Goal: Use online tool/utility: Utilize a website feature to perform a specific function

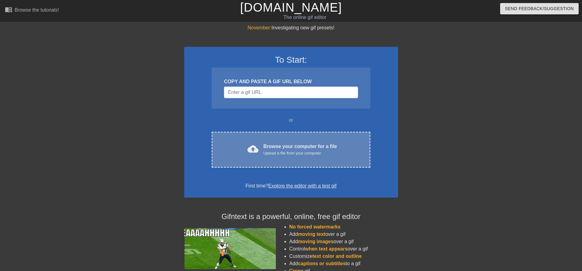
click at [262, 158] on div "cloud_upload Browse your computer for a file Upload a file from your computer C…" at bounding box center [291, 150] width 158 height 36
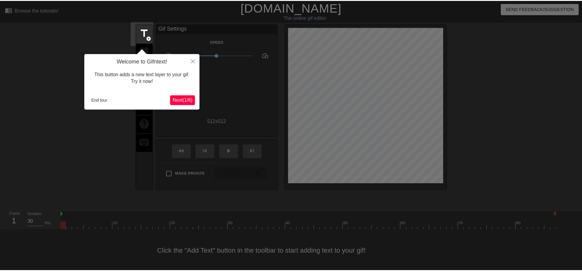
scroll to position [2, 0]
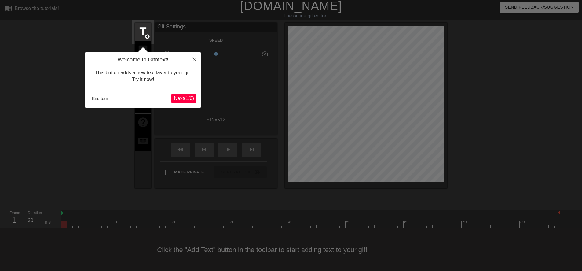
click at [178, 97] on span "Next ( 1 / 6 )" at bounding box center [184, 98] width 20 height 5
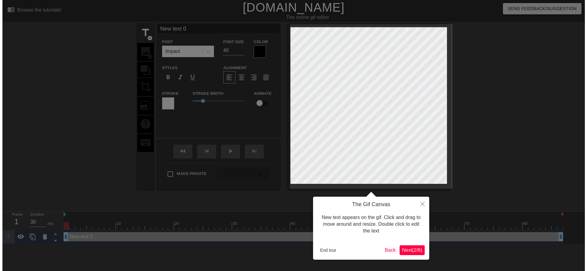
scroll to position [0, 0]
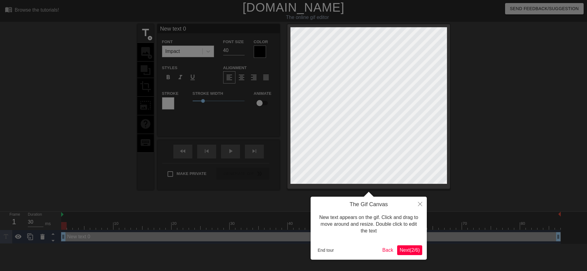
click at [403, 249] on span "Next ( 2 / 6 )" at bounding box center [409, 249] width 20 height 5
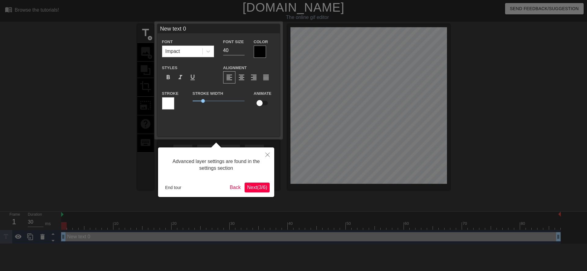
click at [259, 189] on span "Next ( 3 / 6 )" at bounding box center [257, 187] width 20 height 5
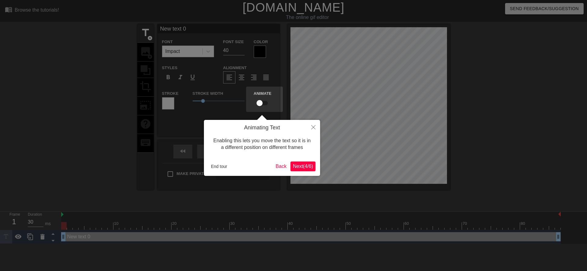
click at [300, 167] on span "Next ( 4 / 6 )" at bounding box center [303, 165] width 20 height 5
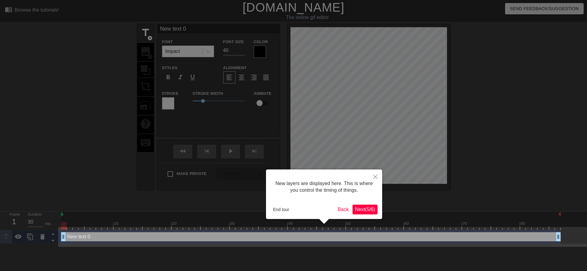
click at [361, 212] on span "Next ( 5 / 6 )" at bounding box center [365, 209] width 20 height 5
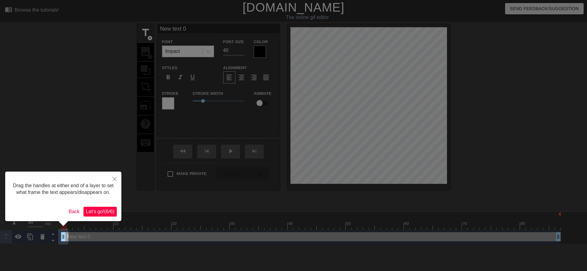
click at [95, 211] on span "Let's go! ( 6 / 6 )" at bounding box center [100, 211] width 28 height 5
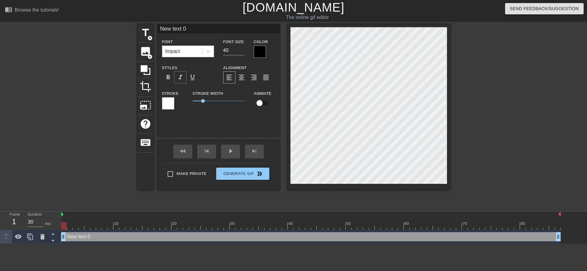
click at [182, 81] on div "format_italic" at bounding box center [180, 77] width 12 height 12
click at [226, 50] on input "40" at bounding box center [233, 51] width 21 height 10
type input "20"
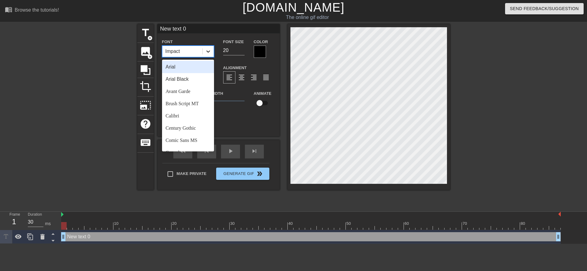
click at [209, 51] on icon at bounding box center [208, 51] width 6 height 6
click at [185, 127] on div "Century Gothic" at bounding box center [188, 128] width 52 height 12
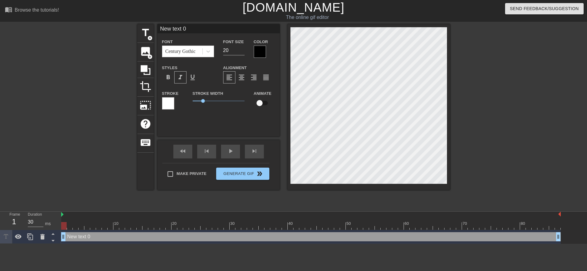
scroll to position [1, 1]
type input "ew text 0"
type textarea "ew text 0"
type input "w text 0"
type textarea "w text 0"
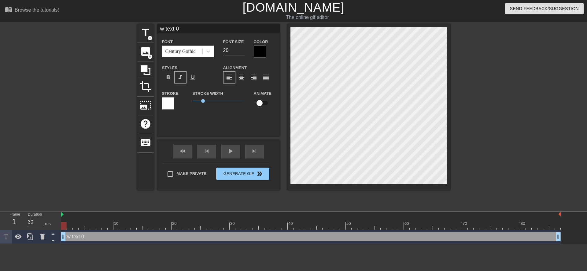
type input "text 0"
type textarea "text 0"
type input "text 0"
type textarea "text 0"
type input "ext 0"
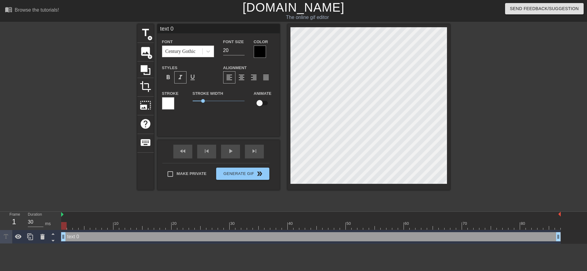
type textarea "ext 0"
type input "xt 0"
type textarea "xt 0"
type input "t 0"
type textarea "t 0"
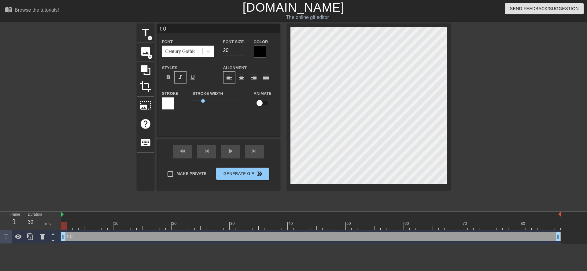
type input "0"
type textarea "0"
type input "0"
type textarea "0"
type input "@"
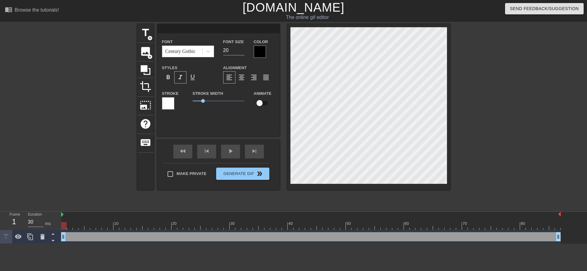
type textarea "@"
type input "@s"
type textarea "@s"
type input "@st"
type textarea "@st"
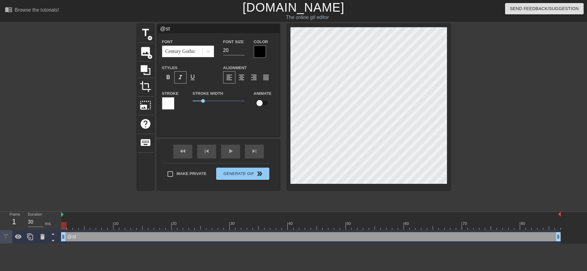
type input "@sti"
type textarea "@sti"
type input "@stic"
type textarea "@stic"
type input "@stick"
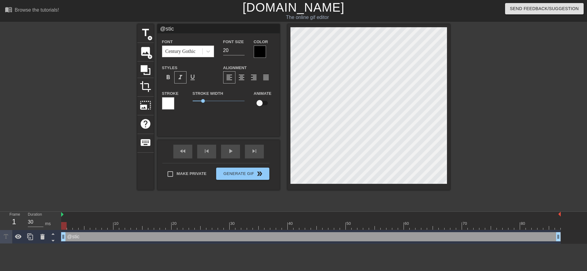
type textarea "@stick"
type input "@sticke"
type textarea "@sticke"
type input "@sticker"
type textarea "@sticker"
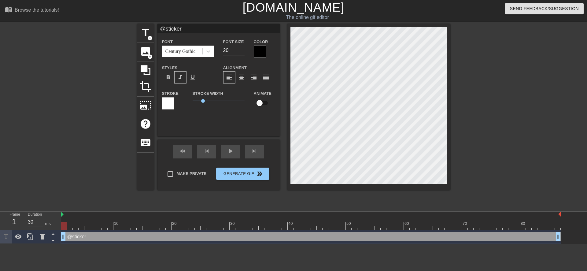
type input "@stickerb"
type textarea "@stickerb"
type input "@stickerba"
type textarea "@stickerba"
type input "@stickerbas"
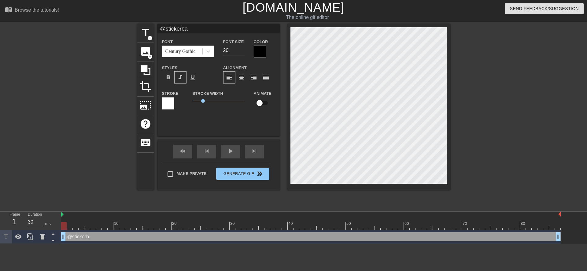
type textarea "@stickerbas"
type input "@stickerbase"
type textarea "@stickerbase"
type input "@stickerbase_"
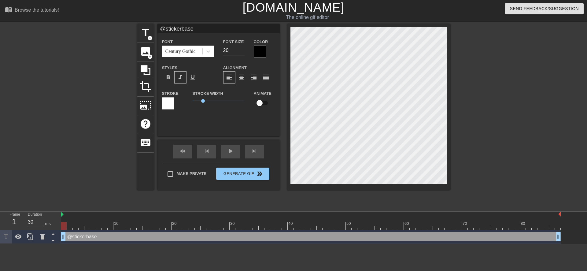
type textarea "@stickerbase_"
type input "@stickerbase_r"
type textarea "@stickerbase_r"
type input "@stickerbase_ru"
type textarea "@stickerbase_ru"
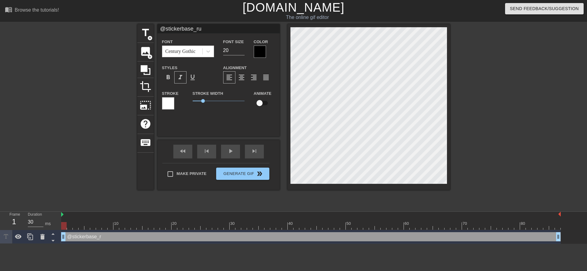
scroll to position [1, 2]
click at [245, 172] on span "Generate Gif double_arrow" at bounding box center [242, 173] width 48 height 7
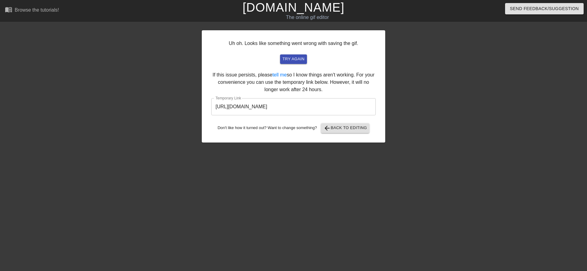
click at [299, 105] on input "[URL][DOMAIN_NAME]" at bounding box center [293, 106] width 164 height 17
